Goal: Information Seeking & Learning: Compare options

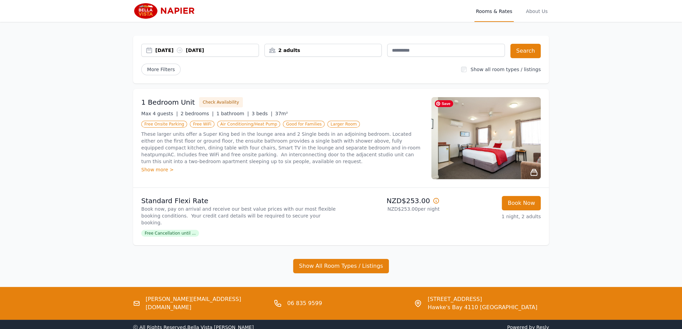
click at [512, 149] on img at bounding box center [485, 138] width 109 height 82
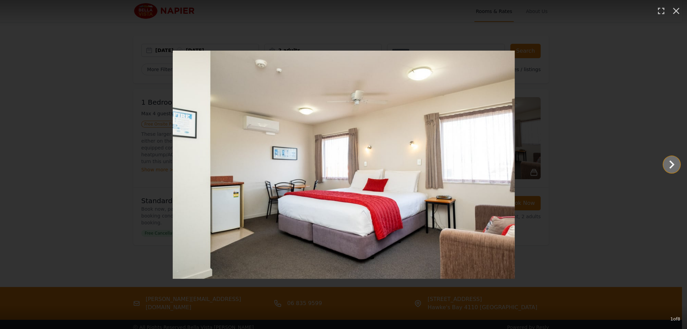
click at [670, 165] on icon "Show slide 2 of 8" at bounding box center [671, 164] width 16 height 16
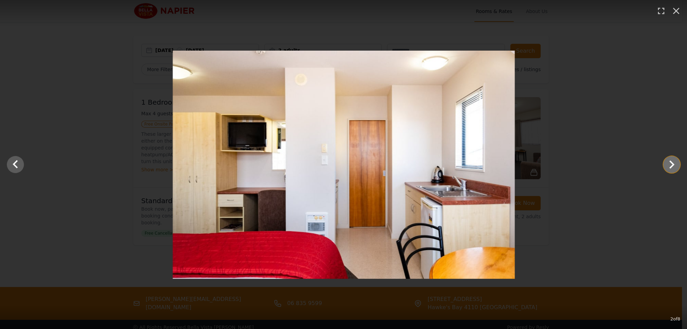
click at [670, 165] on icon "Show slide 3 of 8" at bounding box center [671, 164] width 16 height 16
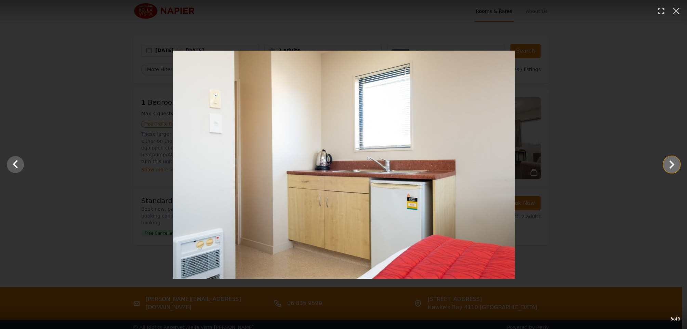
click at [670, 165] on icon "Show slide 4 of 8" at bounding box center [671, 164] width 16 height 16
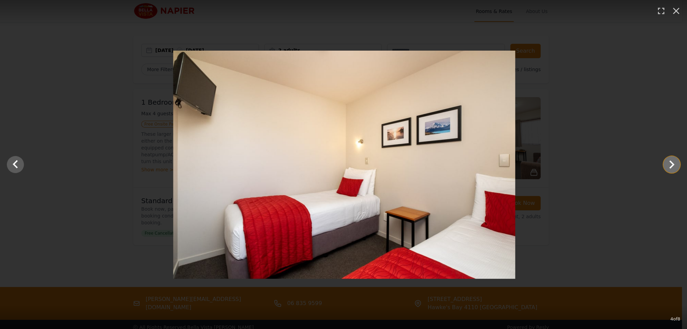
click at [670, 165] on icon "Show slide 5 of 8" at bounding box center [671, 164] width 16 height 16
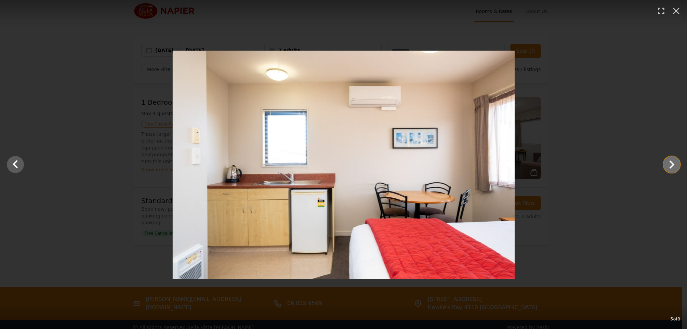
click at [670, 165] on icon "Show slide 6 of 8" at bounding box center [671, 164] width 16 height 16
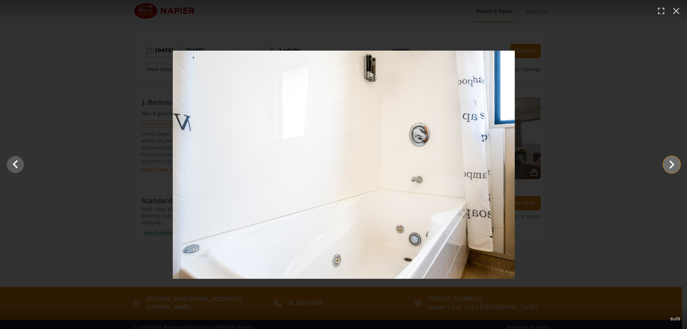
click at [670, 165] on icon "Show slide 7 of 8" at bounding box center [671, 164] width 16 height 16
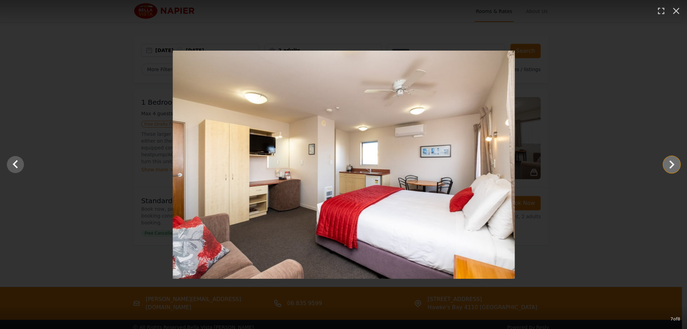
click at [670, 165] on icon "Show slide 8 of 8" at bounding box center [671, 164] width 16 height 16
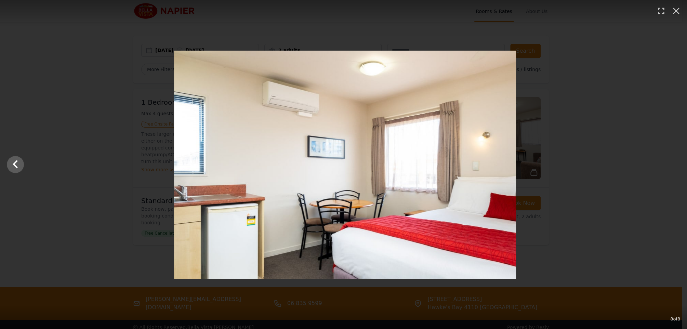
click at [670, 165] on div at bounding box center [344, 165] width 687 height 228
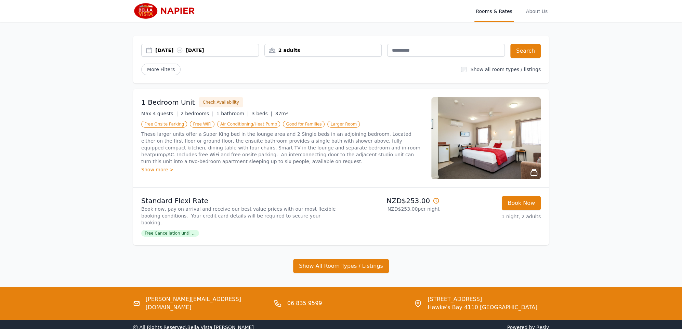
click at [172, 9] on img at bounding box center [166, 11] width 66 height 16
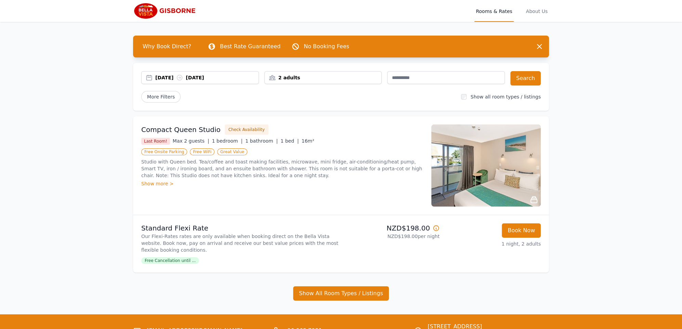
click at [176, 11] on img at bounding box center [166, 11] width 66 height 16
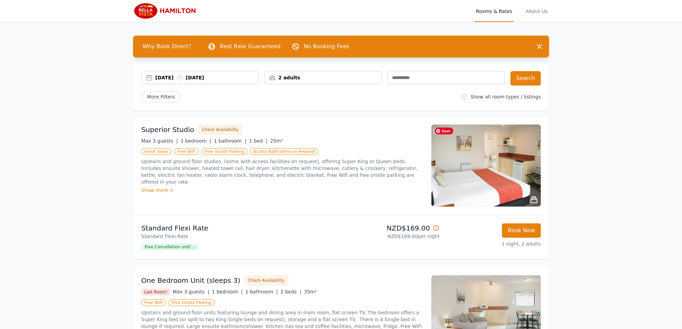
click at [512, 155] on img at bounding box center [485, 165] width 109 height 82
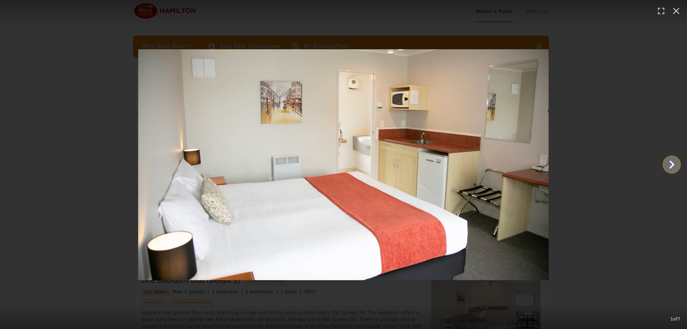
click at [668, 169] on icon "Show slide 2 of 7" at bounding box center [671, 164] width 16 height 16
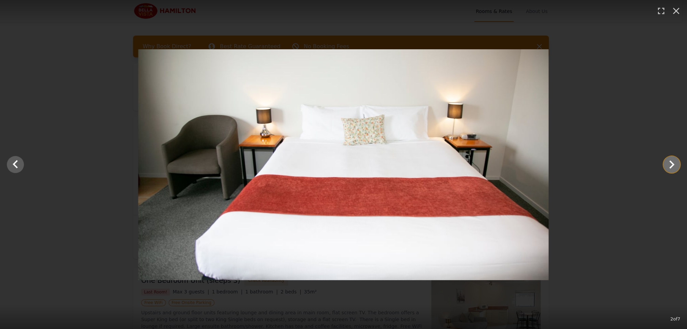
click at [668, 172] on icon "Show slide 3 of 7" at bounding box center [671, 164] width 16 height 16
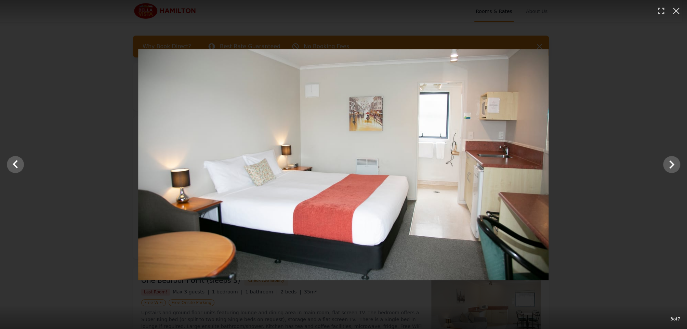
click at [670, 175] on div at bounding box center [343, 164] width 687 height 231
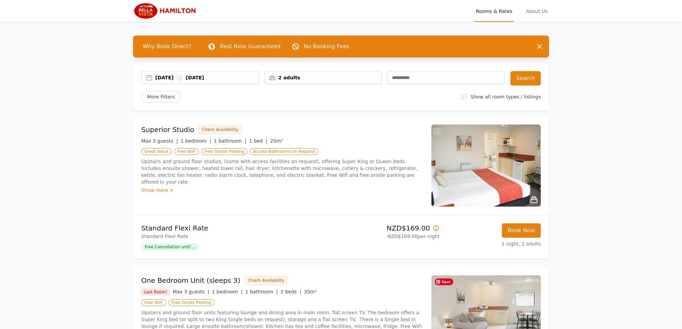
click at [515, 297] on img at bounding box center [485, 316] width 109 height 82
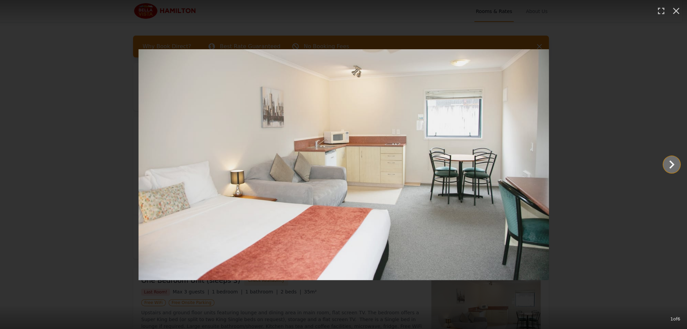
click at [667, 160] on icon "Show slide 2 of 6" at bounding box center [671, 164] width 16 height 16
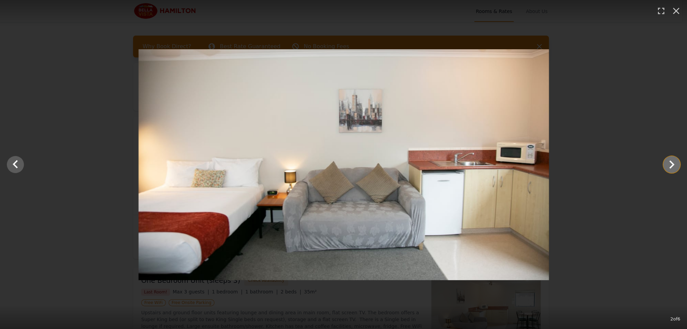
click at [670, 164] on icon "Show slide 3 of 6" at bounding box center [671, 164] width 16 height 16
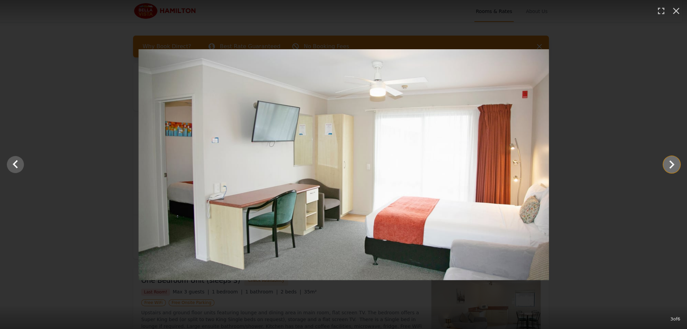
click at [670, 172] on icon "Show slide 4 of 6" at bounding box center [671, 164] width 16 height 16
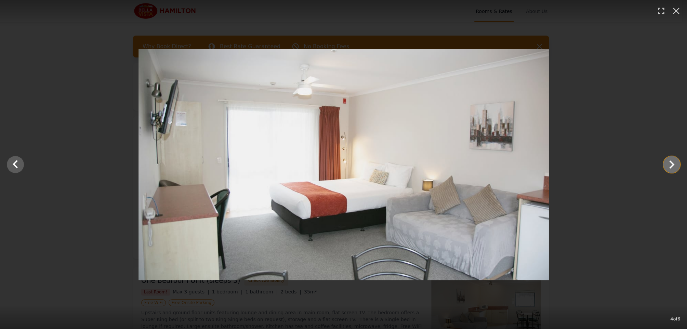
click at [678, 167] on icon "Show slide 5 of 6" at bounding box center [671, 164] width 16 height 16
